Goal: Task Accomplishment & Management: Use online tool/utility

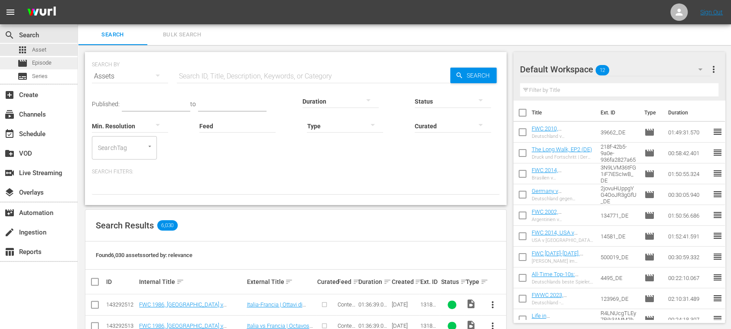
click at [47, 63] on span "Episode" at bounding box center [41, 62] width 19 height 9
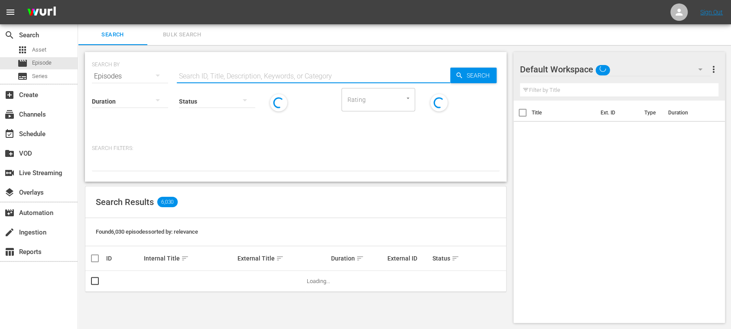
click at [212, 80] on input "text" at bounding box center [313, 76] width 273 height 21
paste input "[GEOGRAPHIC_DATA]"
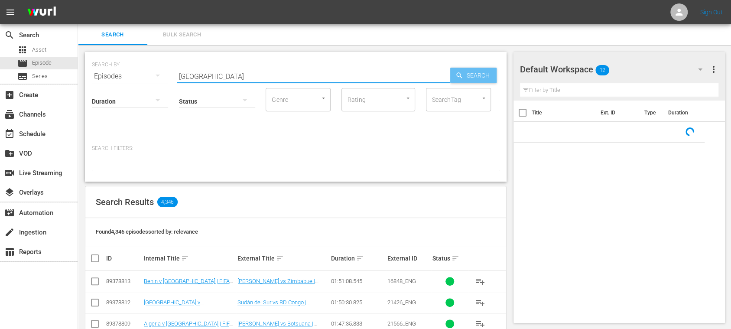
type input "[GEOGRAPHIC_DATA]"
click at [458, 78] on icon "button" at bounding box center [459, 75] width 8 height 8
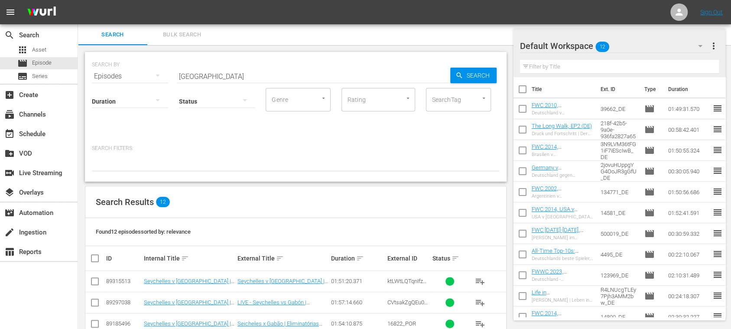
scroll to position [154, 0]
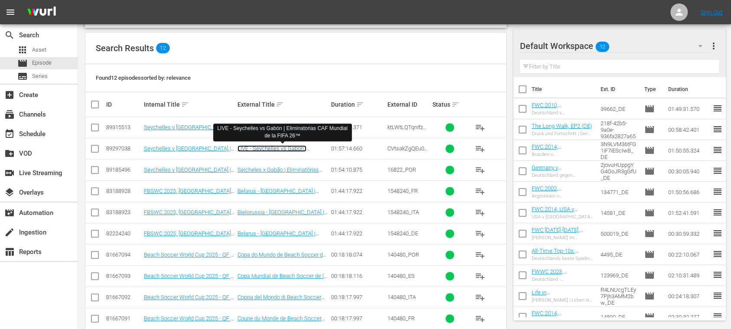
click at [289, 149] on link "LIVE - Seychelles vs Gabón | Eliminatorias CAF Mundial de la FIFA 26™" at bounding box center [281, 154] width 89 height 19
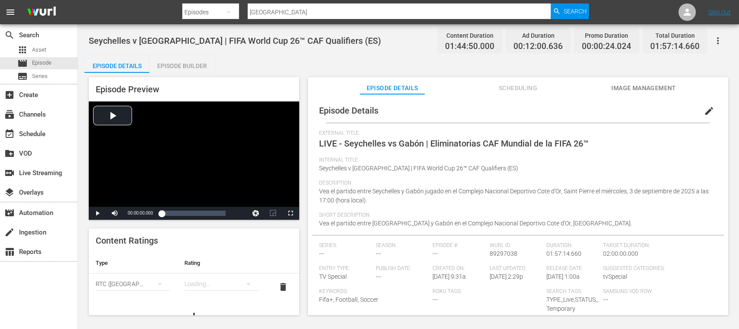
click at [657, 89] on span "Image Management" at bounding box center [644, 88] width 65 height 11
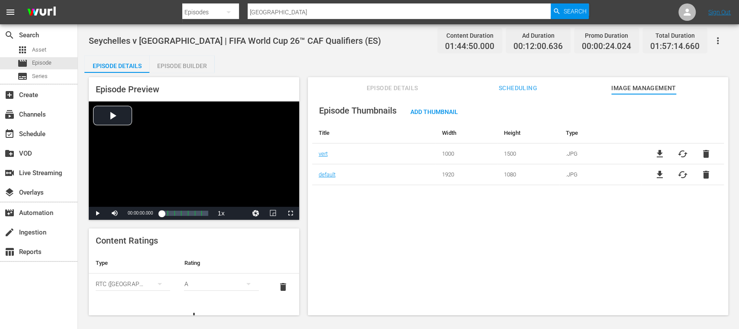
click at [185, 63] on div "Episode Builder" at bounding box center [181, 65] width 65 height 21
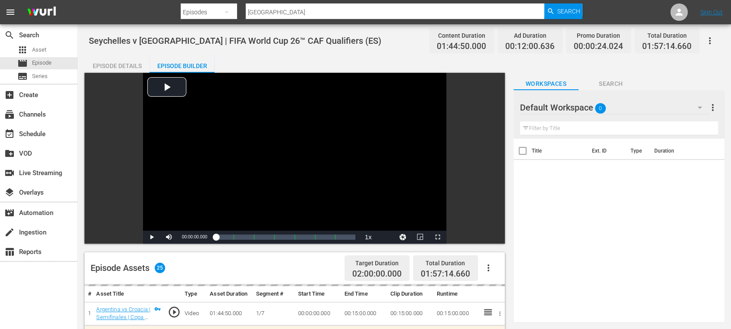
click at [129, 64] on div "Episode Details" at bounding box center [116, 65] width 65 height 21
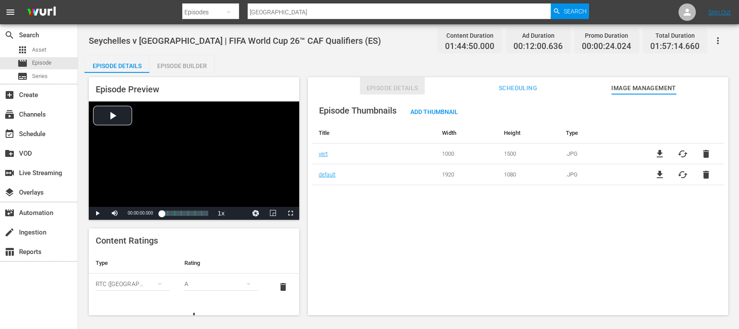
click at [383, 86] on span "Episode Details" at bounding box center [392, 88] width 65 height 11
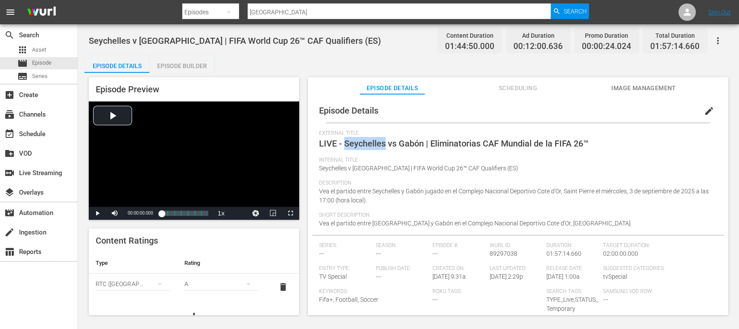
drag, startPoint x: 373, startPoint y: 144, endPoint x: 386, endPoint y: 145, distance: 12.6
click at [386, 145] on span "LIVE - Seychelles vs Gabón | Eliminatorias CAF Mundial de la FIFA 26™" at bounding box center [454, 143] width 270 height 10
copy span "[GEOGRAPHIC_DATA]"
click at [30, 58] on div "movie Episode" at bounding box center [34, 63] width 34 height 12
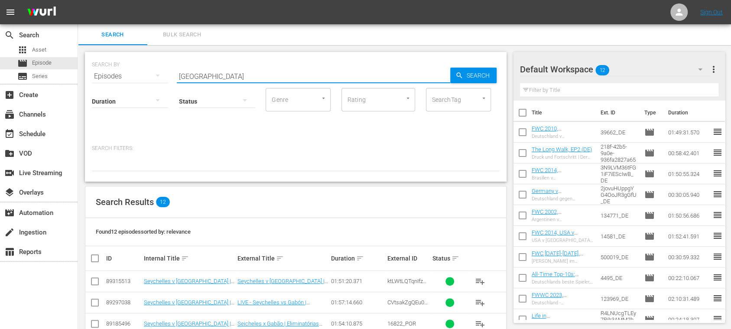
drag, startPoint x: 224, startPoint y: 75, endPoint x: 132, endPoint y: 74, distance: 92.7
click at [132, 74] on div "SEARCH BY Search By Episodes Search ID, Title, Description, Keywords, or Catego…" at bounding box center [296, 70] width 408 height 31
click at [470, 77] on span "Search" at bounding box center [479, 76] width 33 height 16
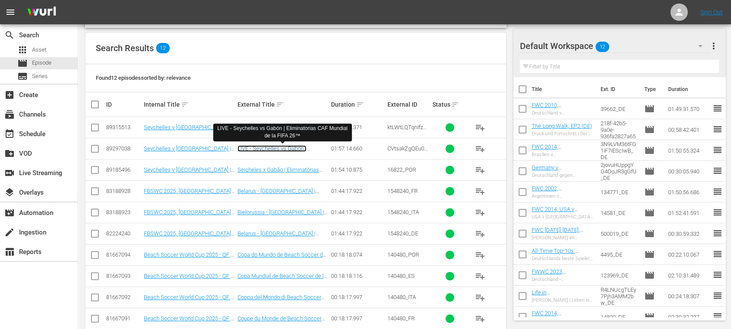
click at [296, 148] on link "LIVE - Seychelles vs Gabón | Eliminatorias CAF Mundial de la FIFA 26™" at bounding box center [281, 154] width 89 height 19
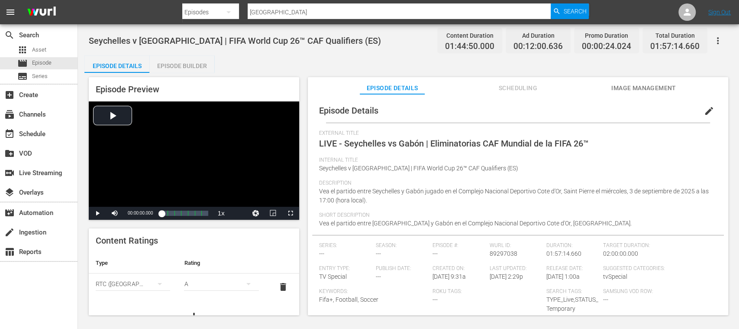
click at [707, 109] on span "edit" at bounding box center [709, 111] width 10 height 10
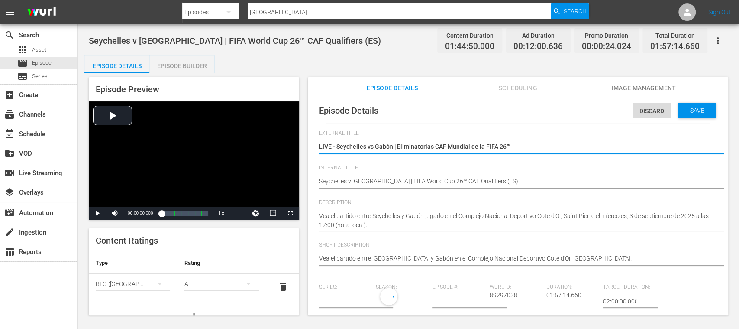
type input "No Series"
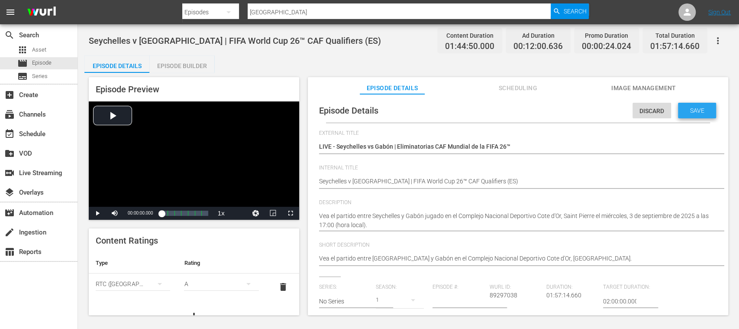
click at [701, 110] on span "Save" at bounding box center [698, 110] width 28 height 7
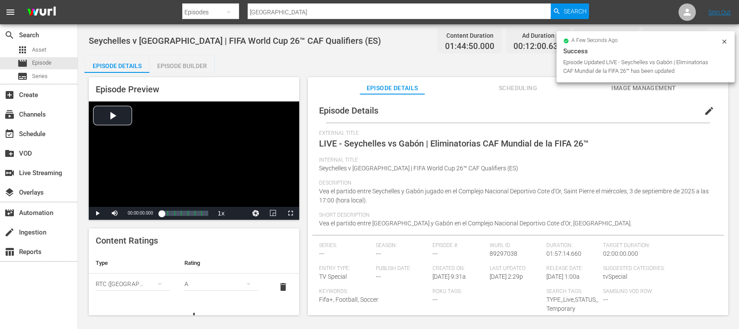
drag, startPoint x: 723, startPoint y: 42, endPoint x: 680, endPoint y: 85, distance: 61.3
click at [723, 41] on icon at bounding box center [724, 41] width 7 height 7
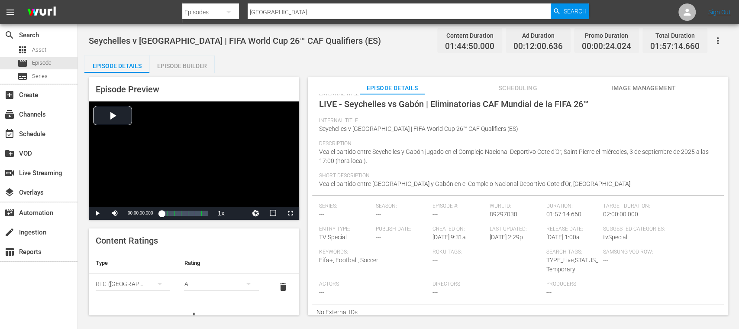
scroll to position [40, 0]
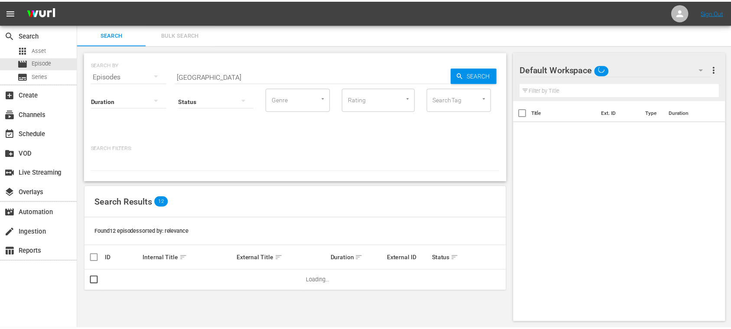
scroll to position [1, 0]
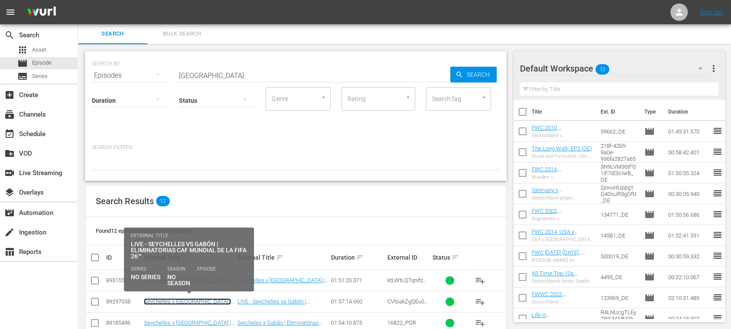
click at [221, 301] on link "Seychelles v [GEOGRAPHIC_DATA] | FIFA World Cup 26™ CAF Qualifiers (ES)" at bounding box center [187, 307] width 87 height 19
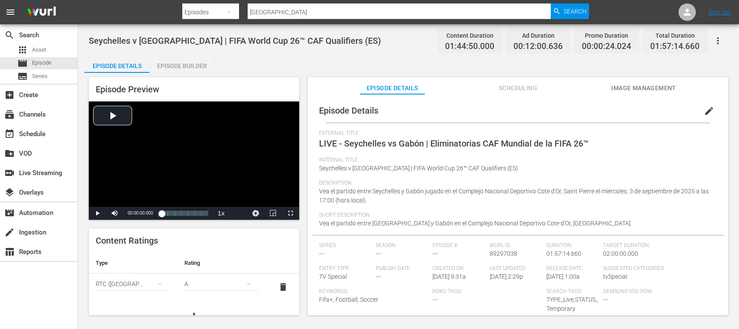
click at [626, 88] on span "Image Management" at bounding box center [644, 88] width 65 height 11
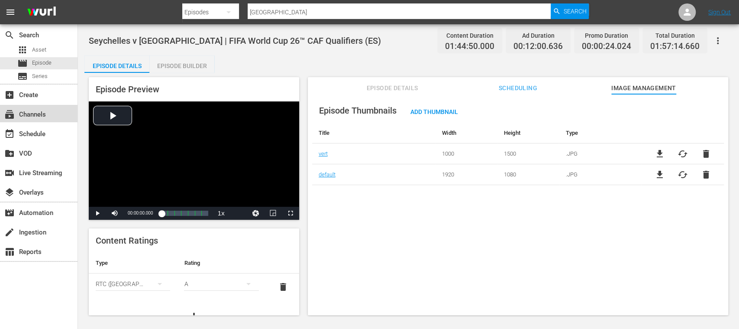
click at [39, 110] on div "subscriptions Channels" at bounding box center [24, 113] width 49 height 8
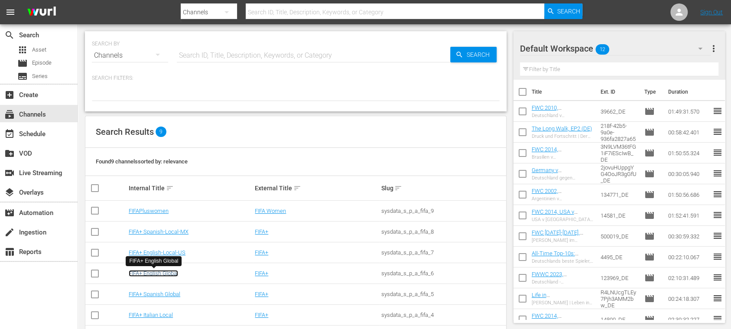
click at [173, 272] on link "FIFA+ English Global" at bounding box center [153, 273] width 49 height 6
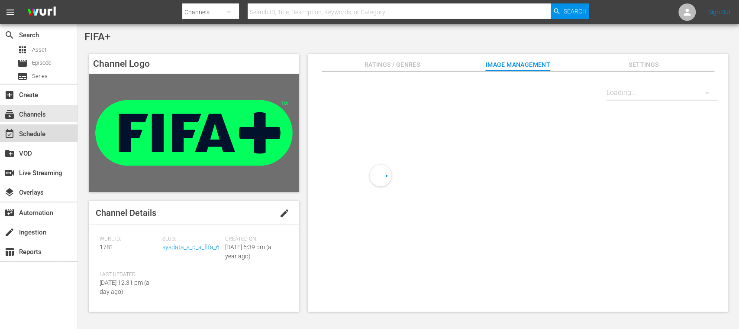
click at [41, 135] on div "event_available Schedule" at bounding box center [24, 133] width 49 height 8
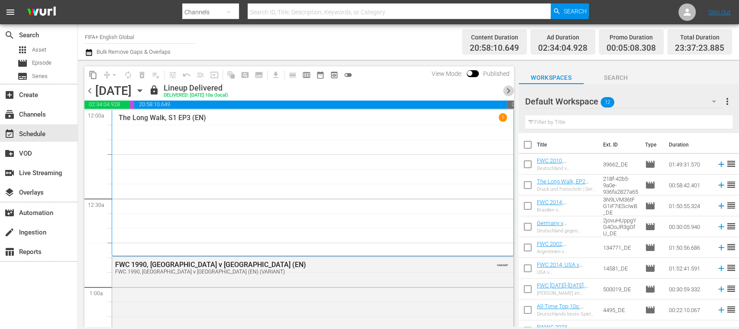
click at [509, 90] on span "chevron_right" at bounding box center [508, 90] width 11 height 11
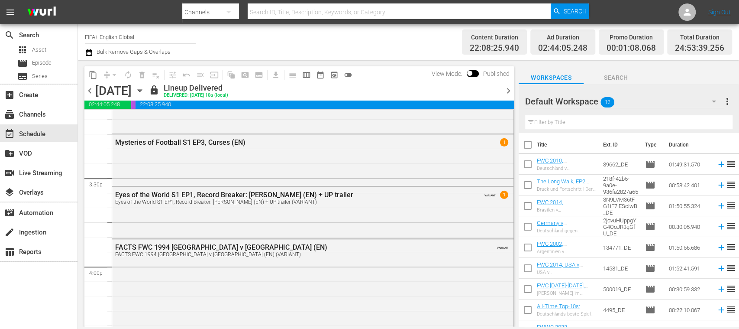
scroll to position [2705, 0]
